Goal: Navigation & Orientation: Find specific page/section

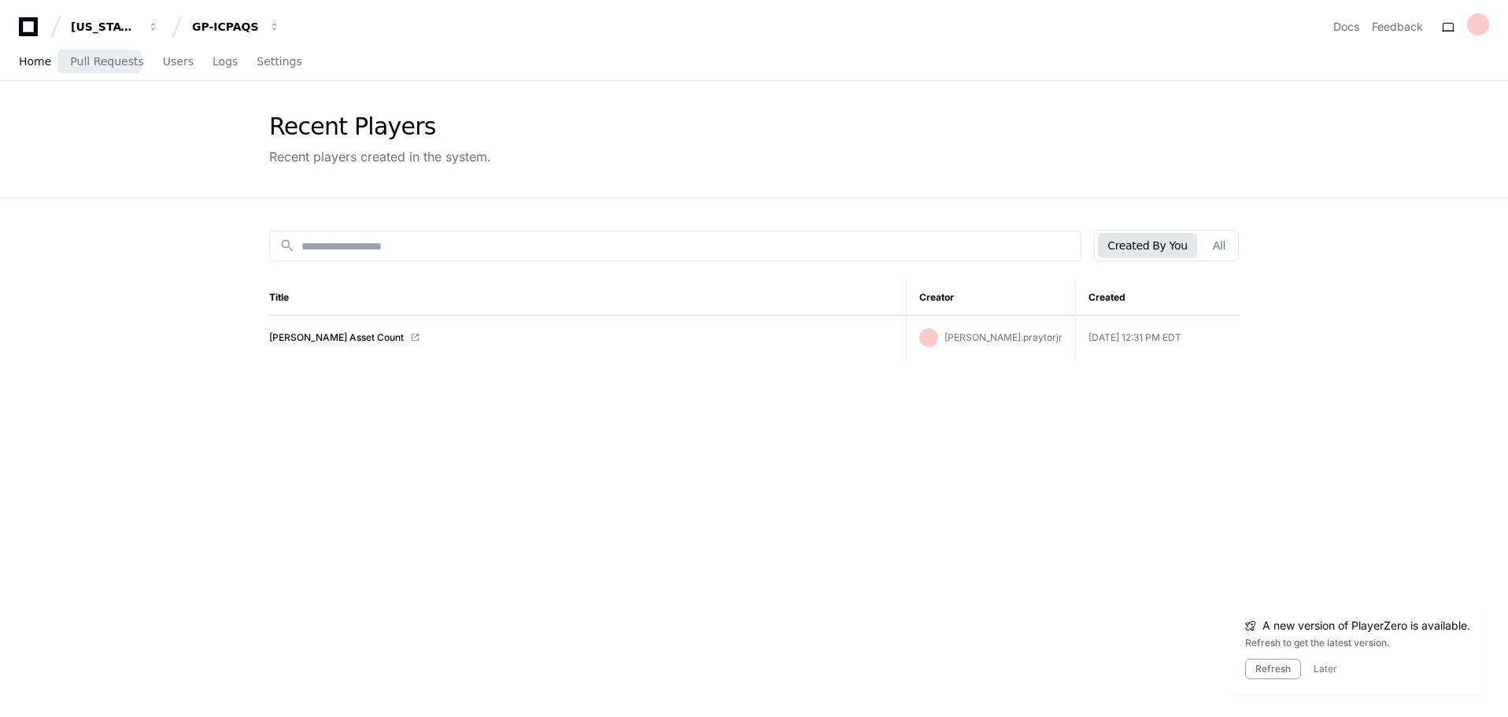
click at [43, 64] on span "Home" at bounding box center [35, 61] width 32 height 9
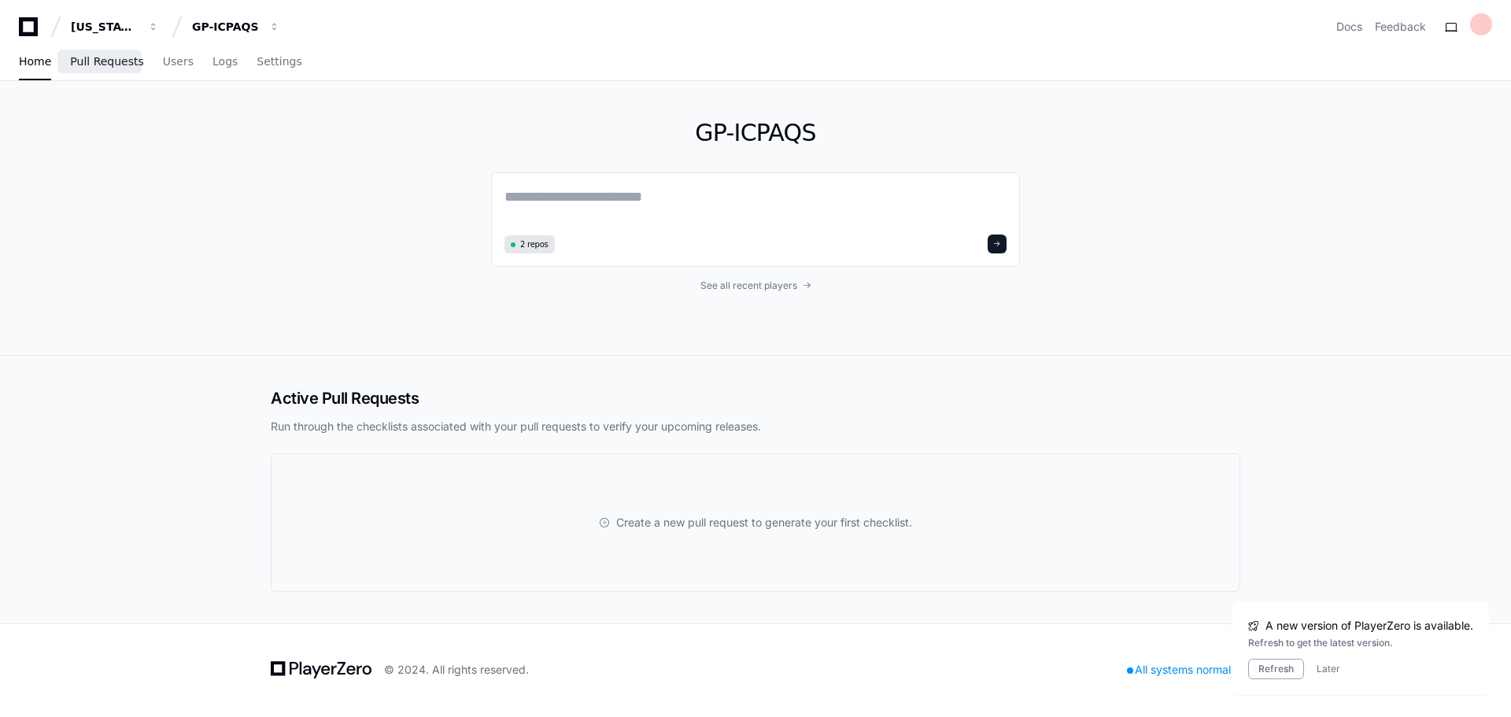
click at [81, 66] on span "Pull Requests" at bounding box center [106, 61] width 73 height 9
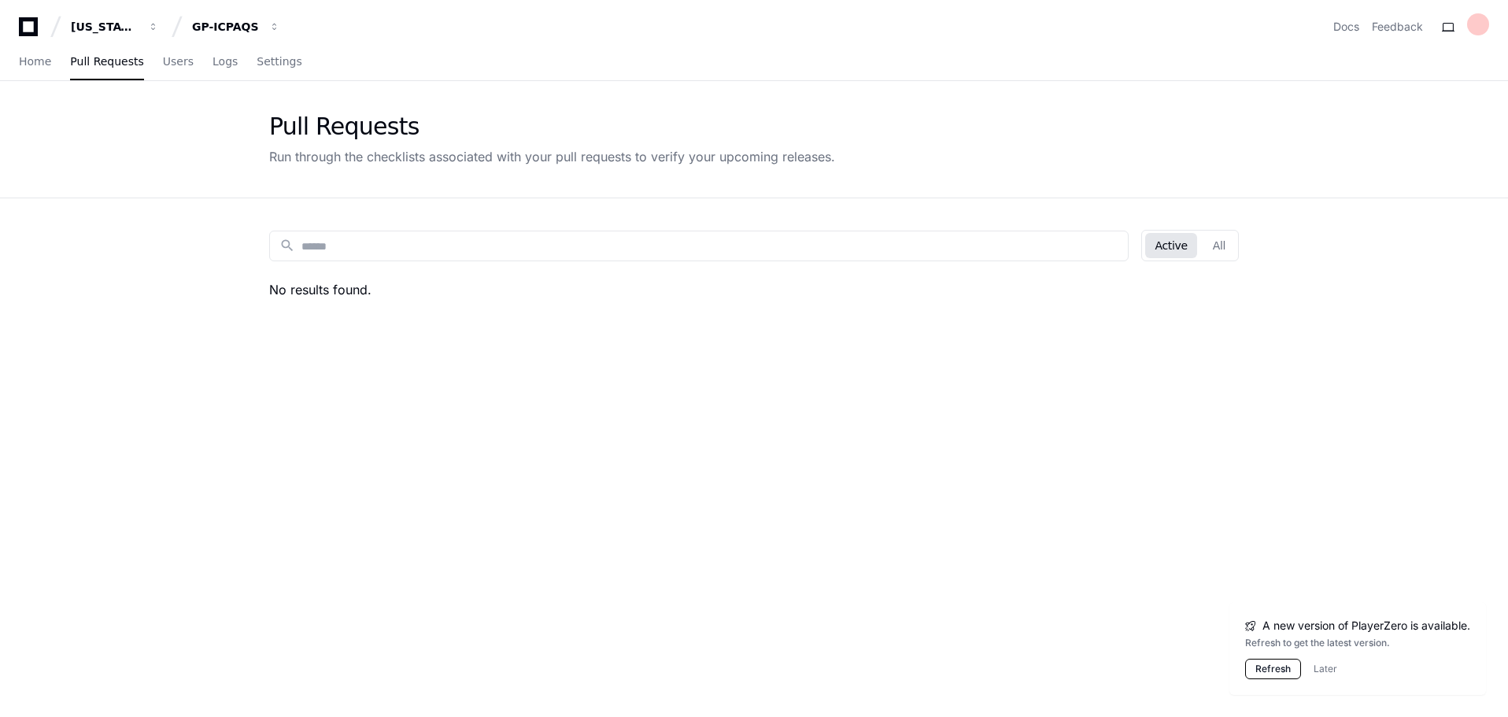
click at [1280, 667] on button "Refresh" at bounding box center [1273, 669] width 56 height 20
click at [28, 59] on span "Home" at bounding box center [35, 61] width 32 height 9
